Goal: Information Seeking & Learning: Learn about a topic

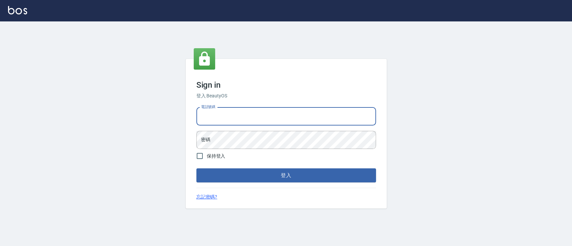
click at [282, 117] on input "電話號碼" at bounding box center [286, 117] width 180 height 18
type input "0936904311"
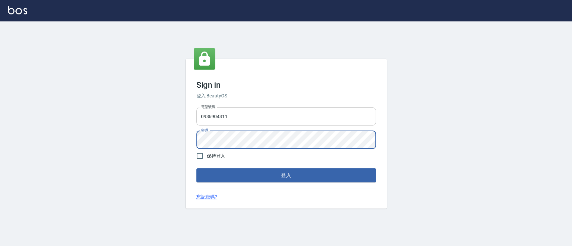
click at [196, 169] on button "登入" at bounding box center [286, 176] width 180 height 14
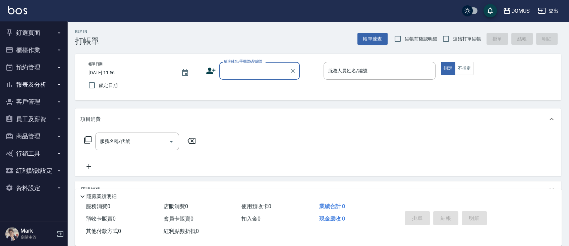
click at [50, 81] on button "報表及分析" at bounding box center [34, 84] width 62 height 17
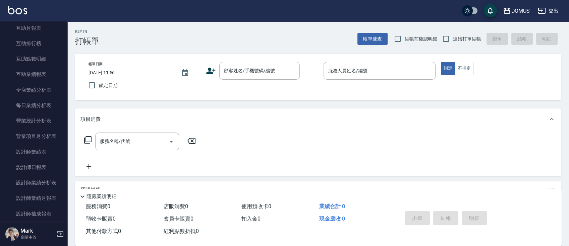
scroll to position [223, 0]
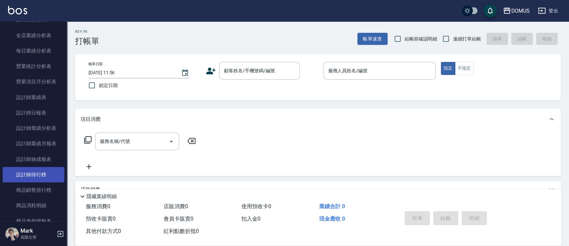
click at [45, 176] on link "設計師排行榜" at bounding box center [34, 174] width 62 height 15
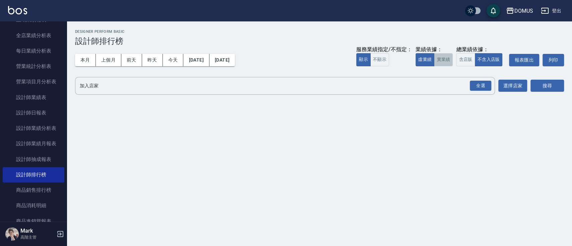
click at [443, 65] on button "實業績" at bounding box center [443, 59] width 19 height 13
click at [475, 87] on div "全選" at bounding box center [480, 86] width 21 height 10
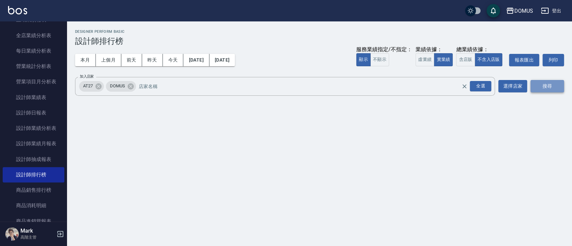
click at [534, 83] on button "搜尋" at bounding box center [548, 86] width 34 height 12
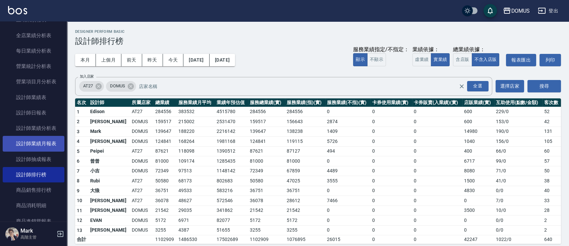
click at [48, 144] on link "設計師業績月報表" at bounding box center [34, 143] width 62 height 15
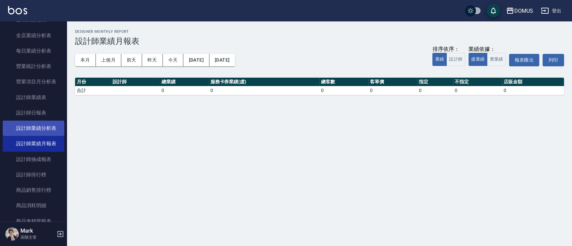
click at [56, 129] on link "設計師業績分析表" at bounding box center [34, 128] width 62 height 15
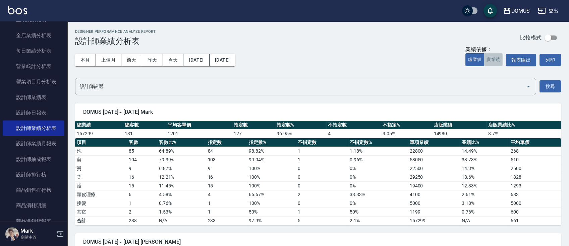
click at [497, 59] on button "實業績" at bounding box center [493, 59] width 19 height 13
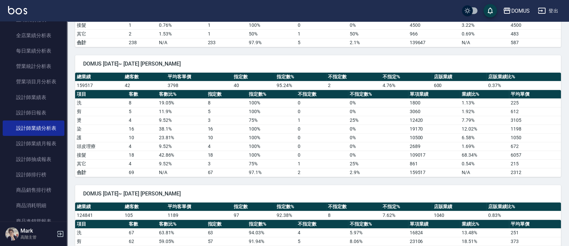
scroll to position [313, 0]
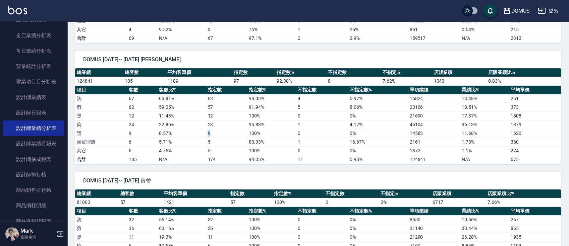
drag, startPoint x: 210, startPoint y: 132, endPoint x: 206, endPoint y: 134, distance: 5.1
click at [206, 134] on td "9" at bounding box center [226, 133] width 41 height 9
click at [229, 138] on td "5" at bounding box center [226, 142] width 41 height 9
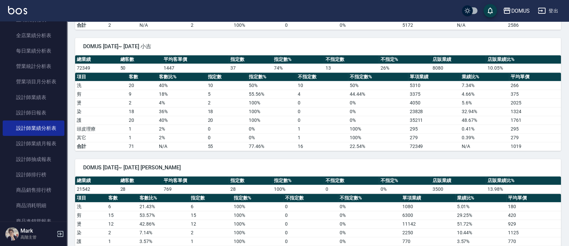
scroll to position [670, 0]
